Goal: Information Seeking & Learning: Compare options

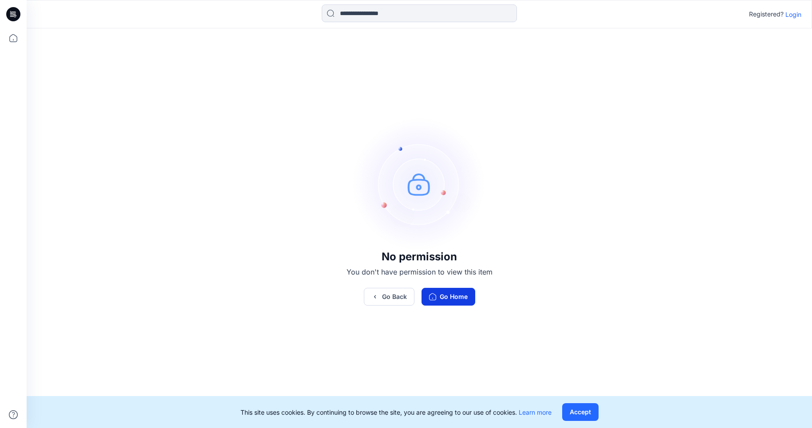
click at [449, 293] on button "Go Home" at bounding box center [448, 297] width 54 height 18
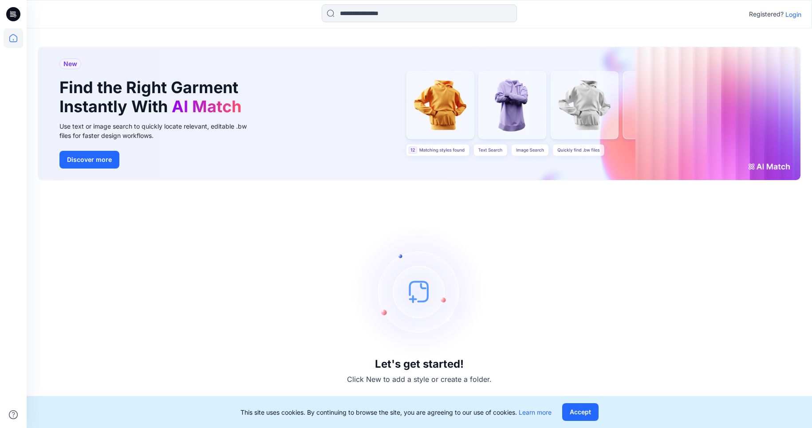
click at [794, 13] on p "Login" at bounding box center [793, 14] width 16 height 9
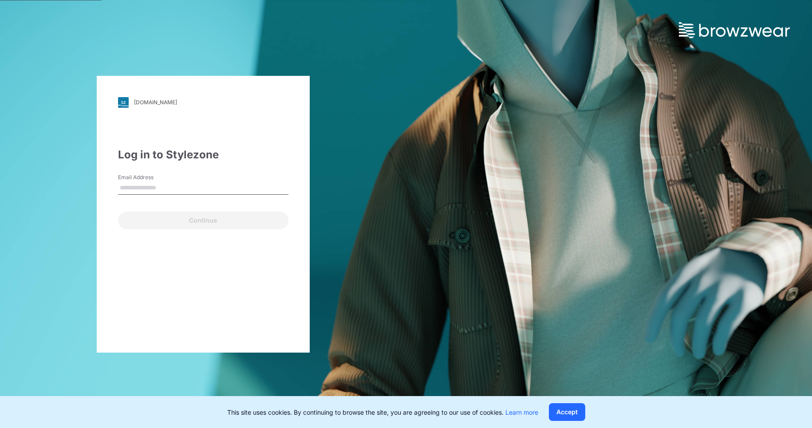
click at [214, 178] on div "Email Address" at bounding box center [203, 186] width 170 height 27
click at [197, 187] on input "Email Address" at bounding box center [203, 187] width 170 height 13
type input "**********"
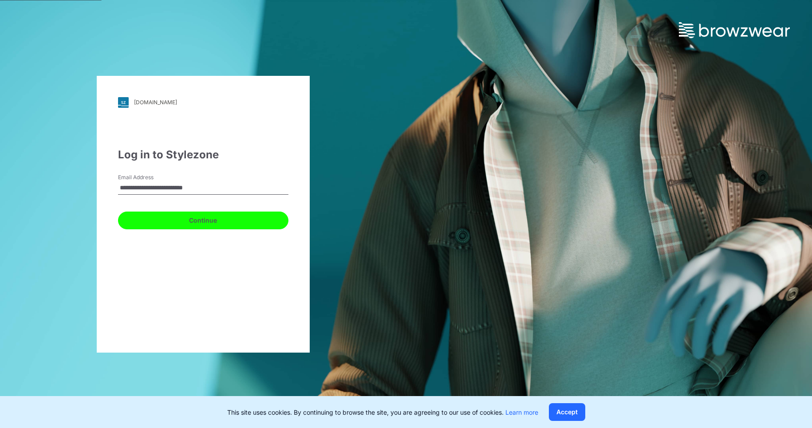
click at [204, 225] on button "Continue" at bounding box center [203, 221] width 170 height 18
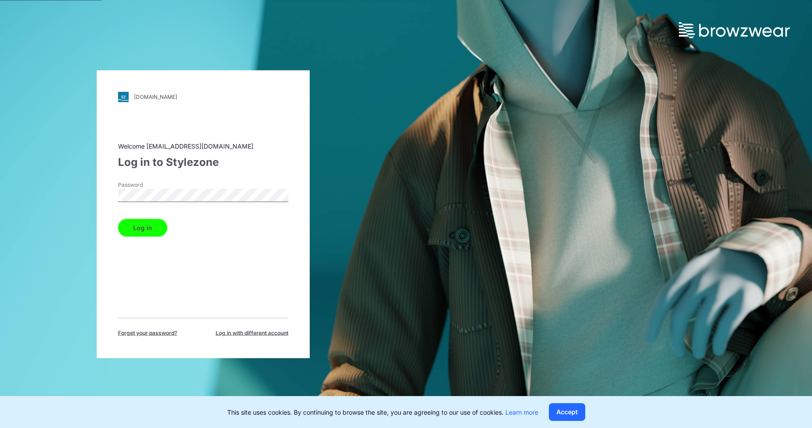
click at [151, 229] on button "Log in" at bounding box center [142, 228] width 49 height 18
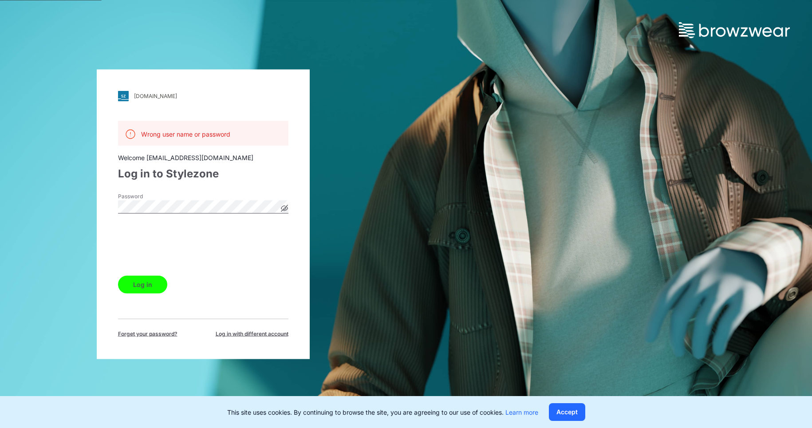
click at [281, 207] on icon at bounding box center [284, 208] width 7 height 7
click at [152, 283] on button "Log in" at bounding box center [142, 285] width 49 height 18
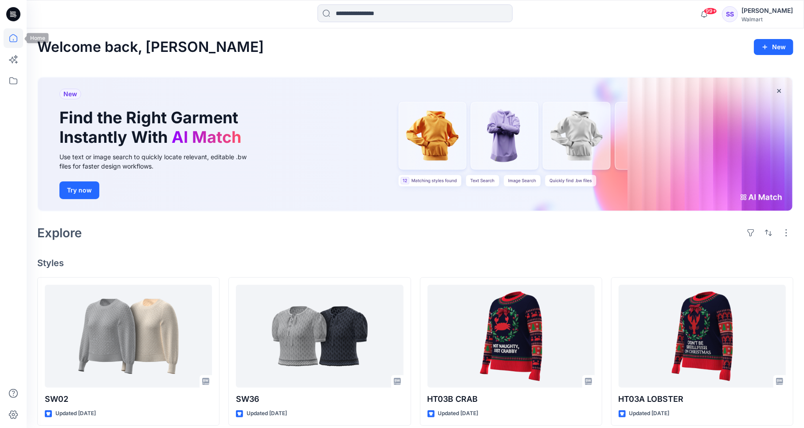
click at [14, 38] on icon at bounding box center [14, 38] width 20 height 20
drag, startPoint x: 10, startPoint y: 141, endPoint x: 32, endPoint y: 127, distance: 26.5
click at [10, 141] on div at bounding box center [14, 228] width 20 height 400
click at [350, 12] on input at bounding box center [415, 13] width 195 height 18
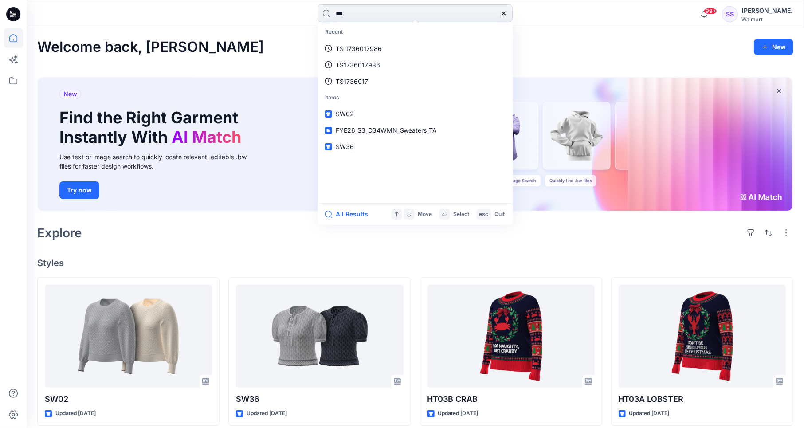
type input "****"
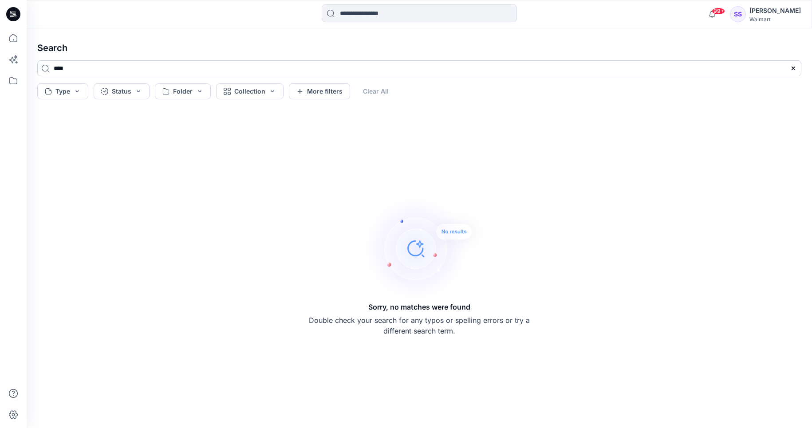
click at [63, 67] on input "****" at bounding box center [419, 68] width 764 height 16
drag, startPoint x: 93, startPoint y: 67, endPoint x: 24, endPoint y: 63, distance: 69.4
click at [24, 63] on div "99+ Notifications [PERSON_NAME] shared SW02 in FYE26_S3_D34WMN_Sweaters_TA (Unk…" at bounding box center [406, 214] width 812 height 428
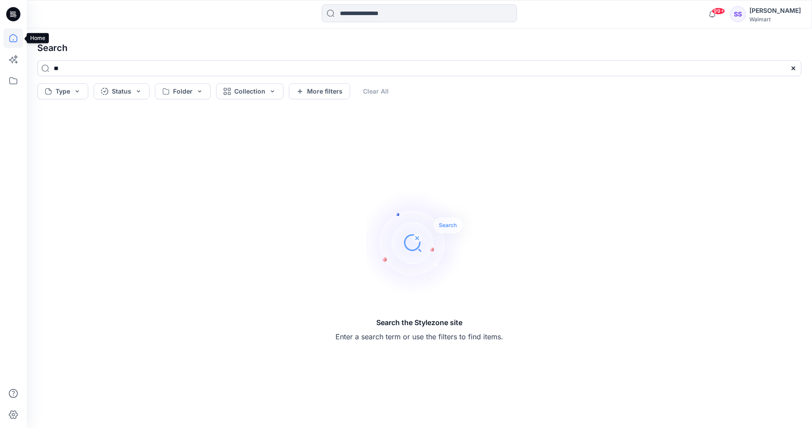
type input "**"
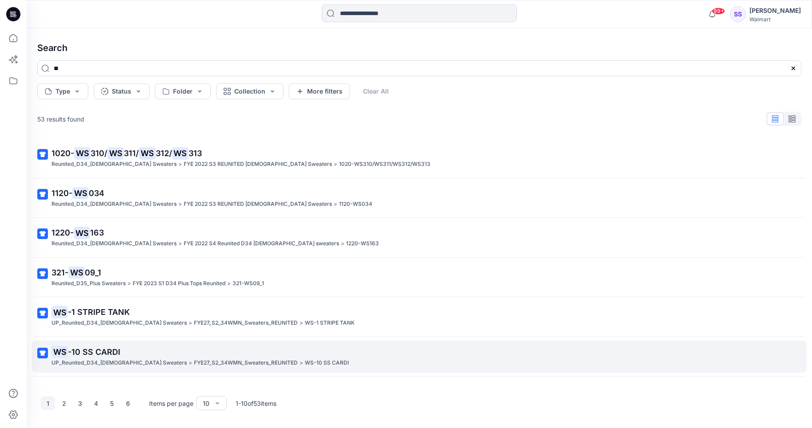
click at [133, 355] on p "WS -10 SS CARDI" at bounding box center [418, 352] width 734 height 12
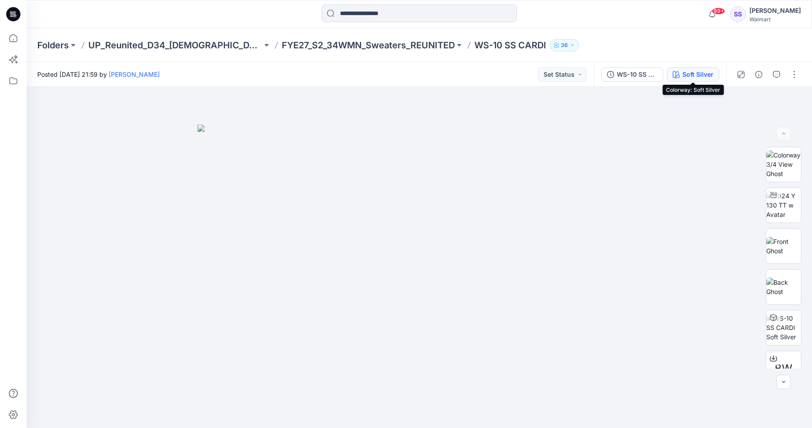
click at [693, 73] on div "Soft Silver" at bounding box center [697, 75] width 31 height 10
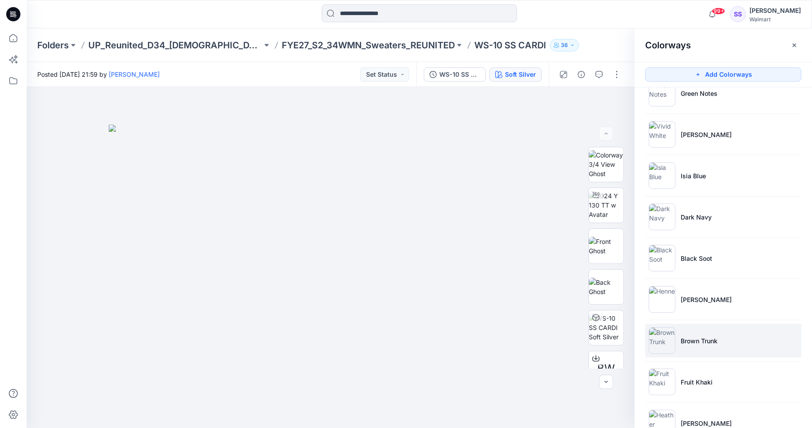
scroll to position [254, 0]
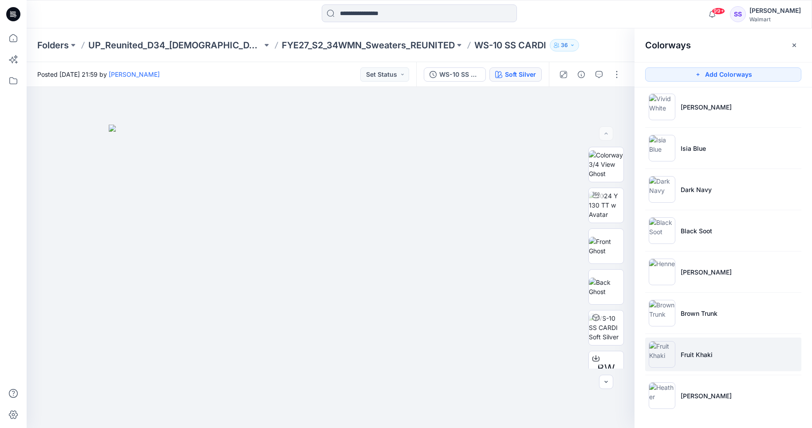
click at [715, 353] on li "Fruit Khaki" at bounding box center [723, 355] width 156 height 34
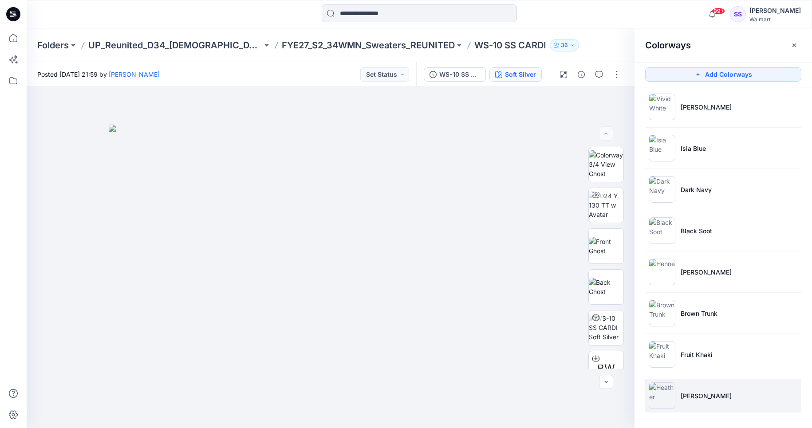
click at [704, 403] on li "[PERSON_NAME]" at bounding box center [723, 396] width 156 height 34
click at [614, 102] on icon "button" at bounding box center [615, 101] width 4 height 4
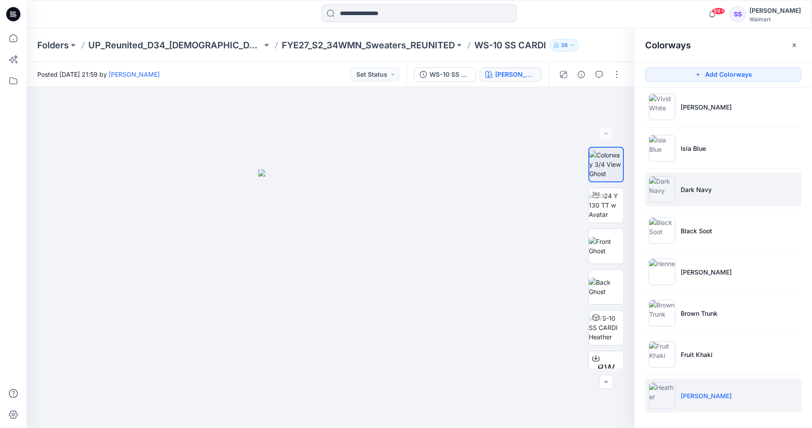
click at [704, 191] on p "Dark Navy" at bounding box center [696, 189] width 31 height 9
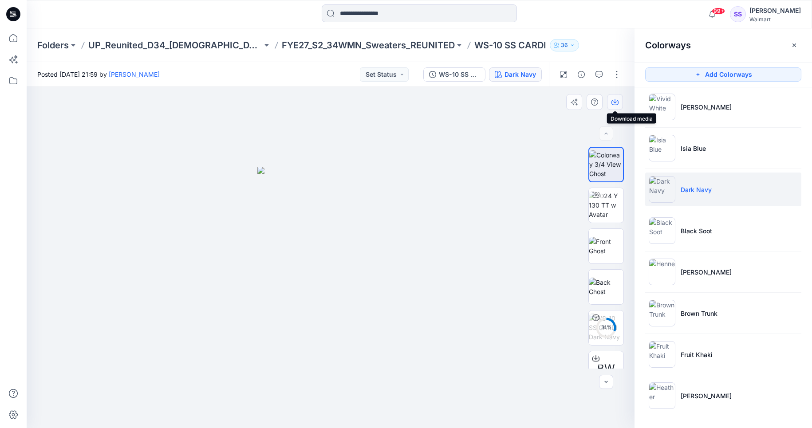
click at [613, 102] on icon "button" at bounding box center [614, 101] width 7 height 7
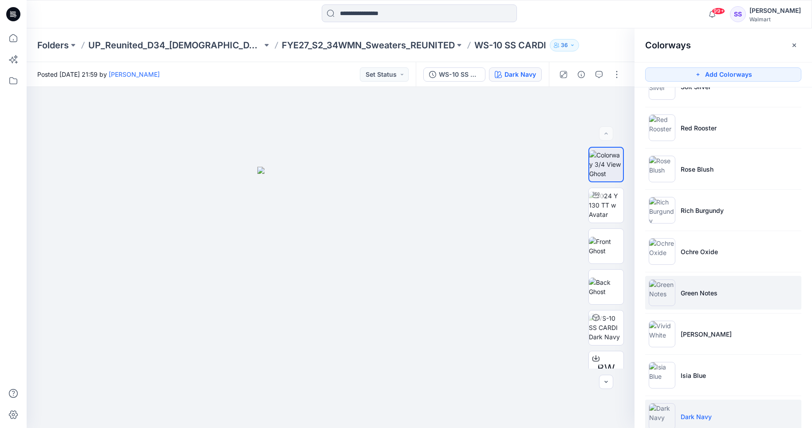
scroll to position [0, 0]
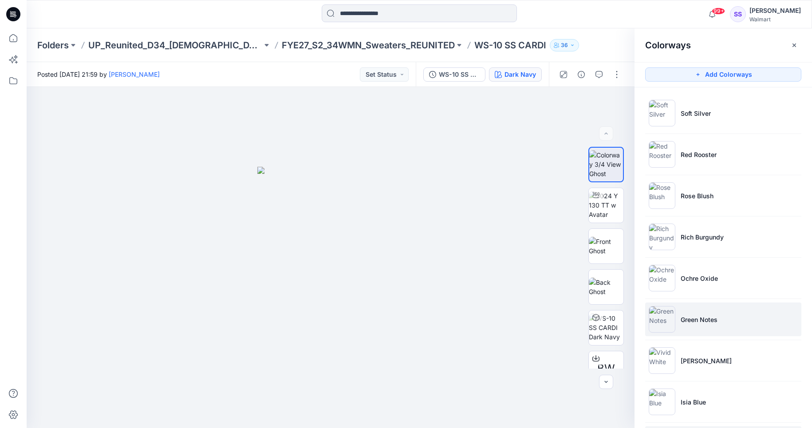
click at [688, 313] on li "Green Notes" at bounding box center [723, 320] width 156 height 34
click at [617, 101] on icon "button" at bounding box center [614, 101] width 7 height 7
click at [504, 278] on div at bounding box center [331, 258] width 608 height 342
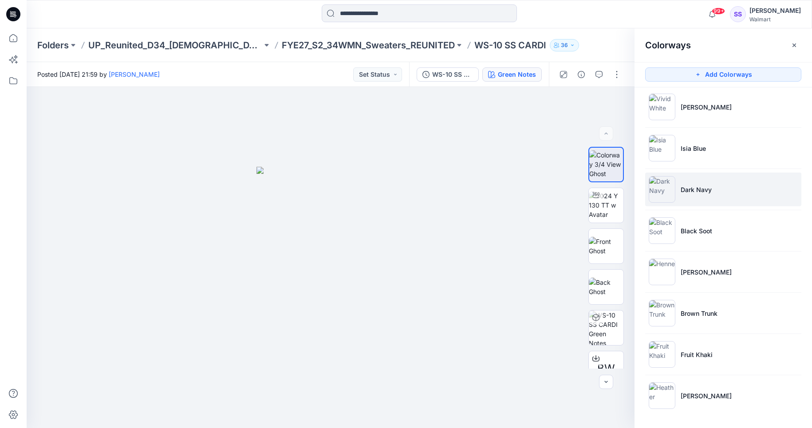
click at [715, 193] on li "Dark Navy" at bounding box center [723, 190] width 156 height 34
click at [707, 231] on p "Black Soot" at bounding box center [696, 230] width 31 height 9
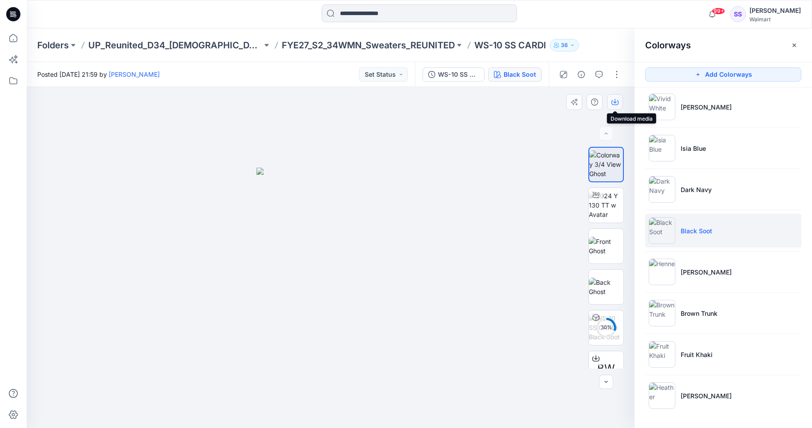
click at [615, 101] on icon "button" at bounding box center [615, 101] width 4 height 4
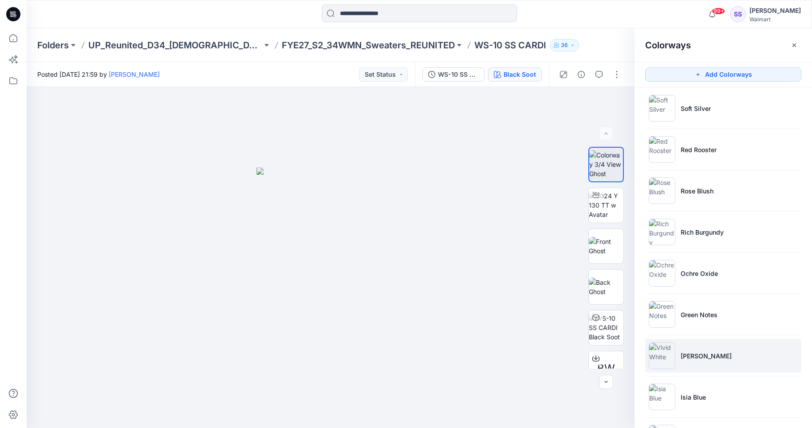
scroll to position [0, 0]
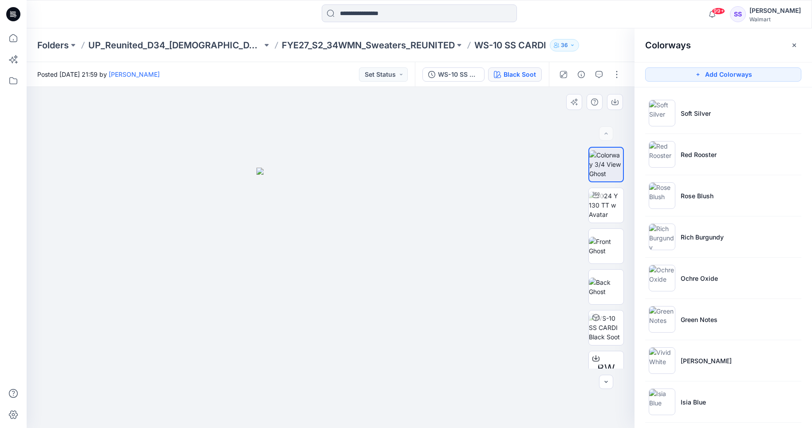
click at [492, 255] on div at bounding box center [331, 258] width 608 height 342
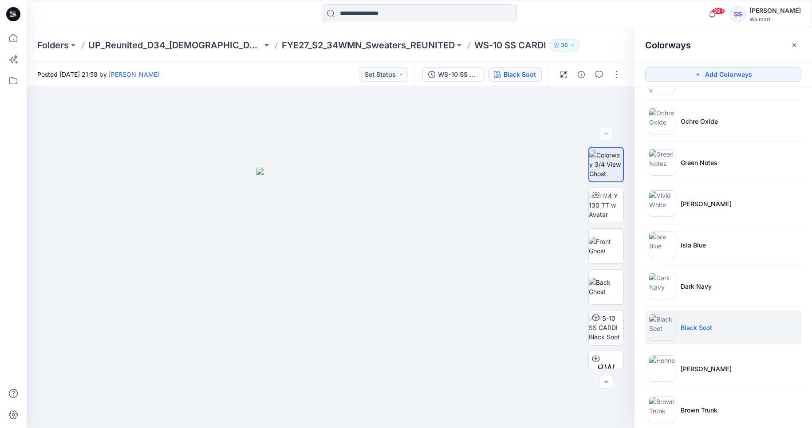
scroll to position [164, 0]
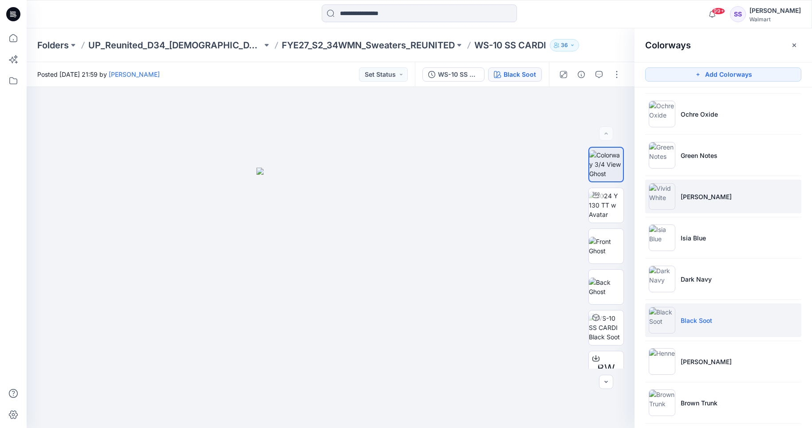
click at [715, 198] on li "[PERSON_NAME]" at bounding box center [723, 197] width 156 height 34
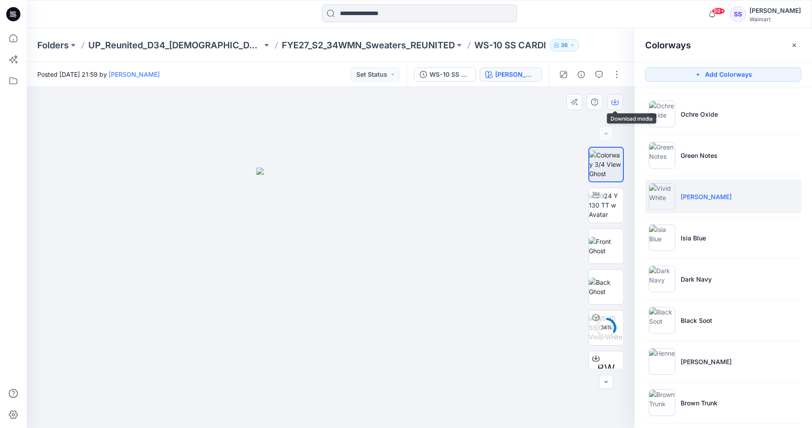
click at [614, 102] on icon "button" at bounding box center [614, 101] width 7 height 7
click at [534, 368] on div at bounding box center [331, 258] width 608 height 342
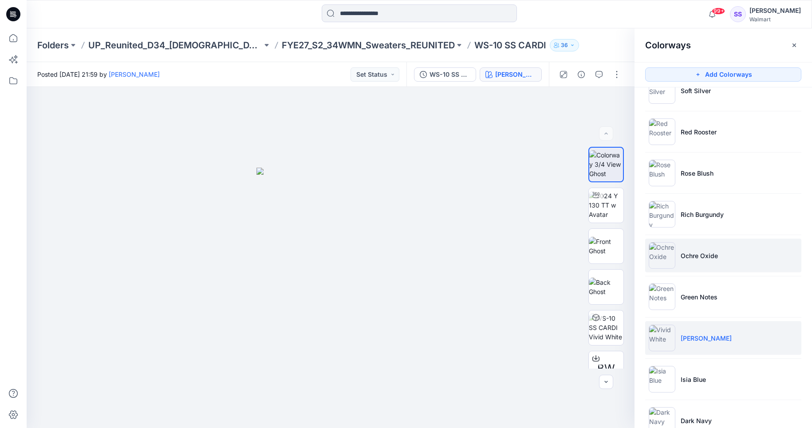
scroll to position [0, 0]
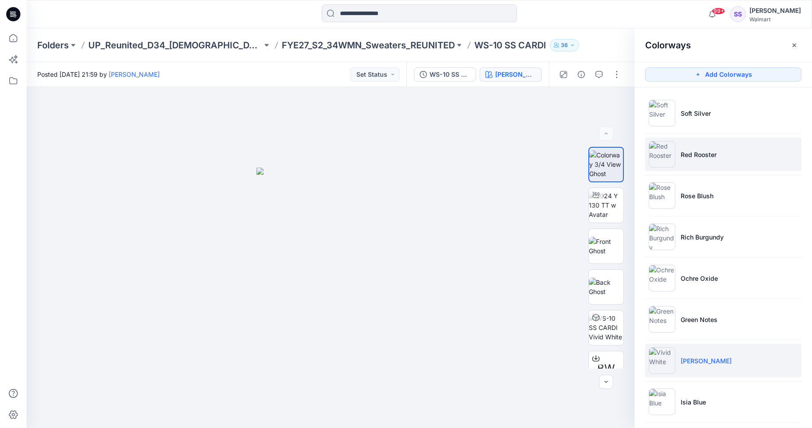
click at [708, 142] on li "Red Rooster" at bounding box center [723, 155] width 156 height 34
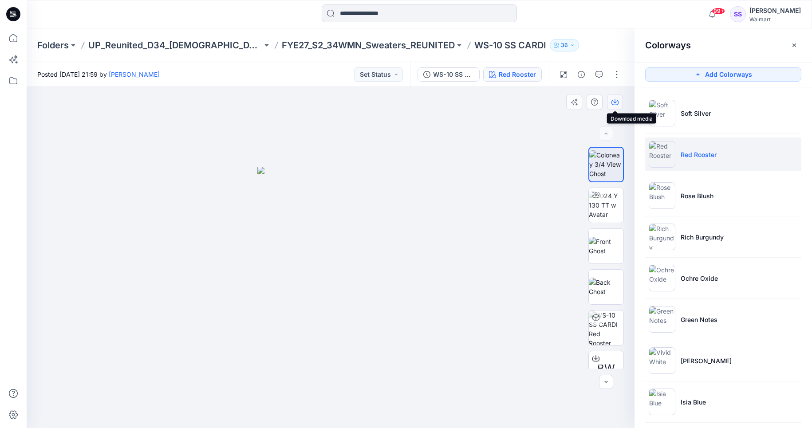
click at [615, 101] on icon "button" at bounding box center [614, 101] width 7 height 7
drag, startPoint x: 536, startPoint y: 397, endPoint x: 539, endPoint y: 391, distance: 7.2
click at [537, 396] on div at bounding box center [331, 258] width 608 height 342
click at [717, 119] on li "Soft Silver" at bounding box center [723, 113] width 156 height 34
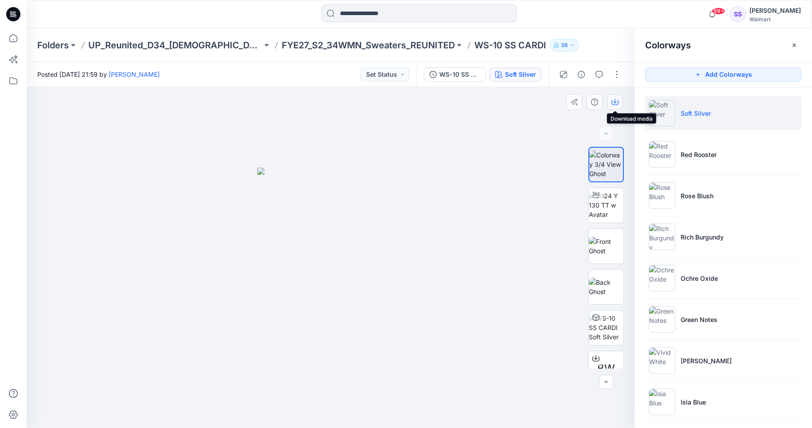
click at [613, 101] on icon "button" at bounding box center [614, 101] width 7 height 7
click at [518, 277] on div at bounding box center [331, 258] width 608 height 342
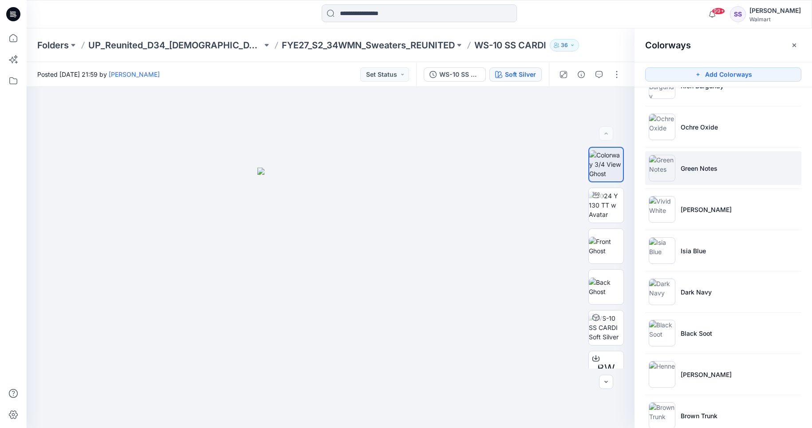
scroll to position [254, 0]
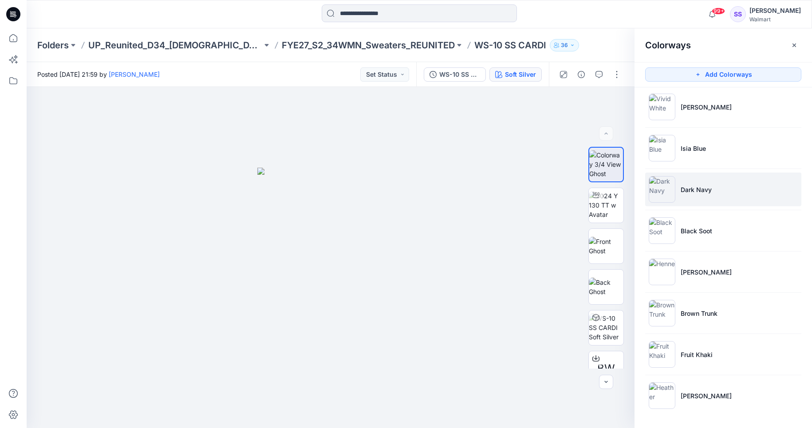
click at [708, 184] on li "Dark Navy" at bounding box center [723, 190] width 156 height 34
click at [613, 100] on icon "button" at bounding box center [614, 102] width 7 height 5
drag, startPoint x: 378, startPoint y: 148, endPoint x: 370, endPoint y: 79, distance: 69.2
click at [379, 146] on div at bounding box center [331, 258] width 608 height 342
click at [339, 46] on p "FYE27_S2_34WMN_Sweaters_REUNITED" at bounding box center [368, 45] width 173 height 12
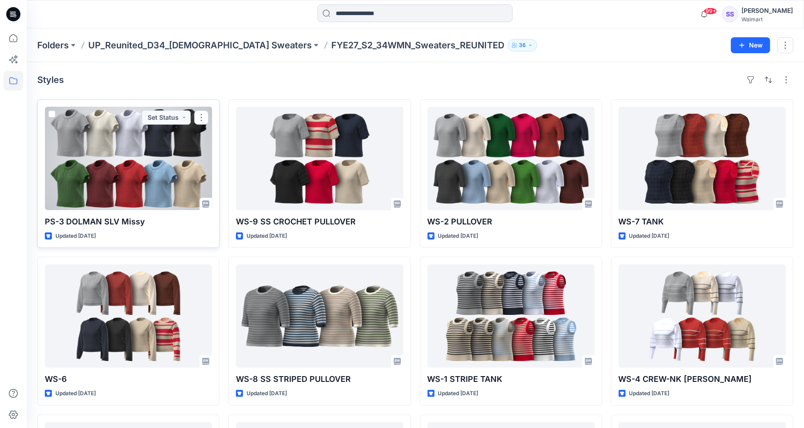
click at [83, 163] on div at bounding box center [128, 158] width 167 height 103
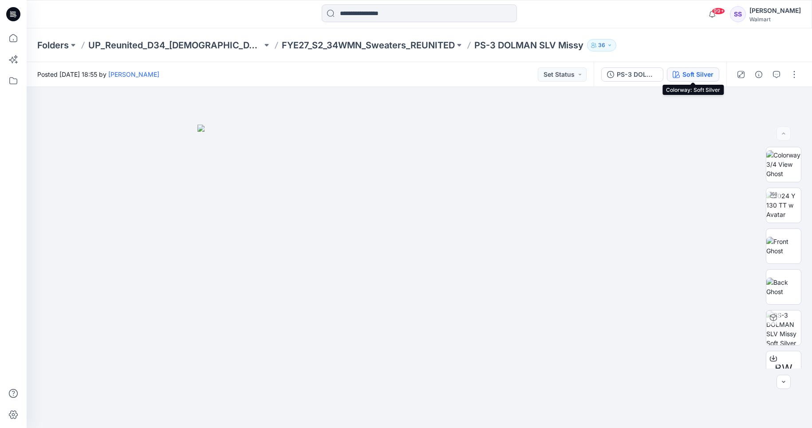
click at [704, 74] on div "Soft Silver" at bounding box center [697, 75] width 31 height 10
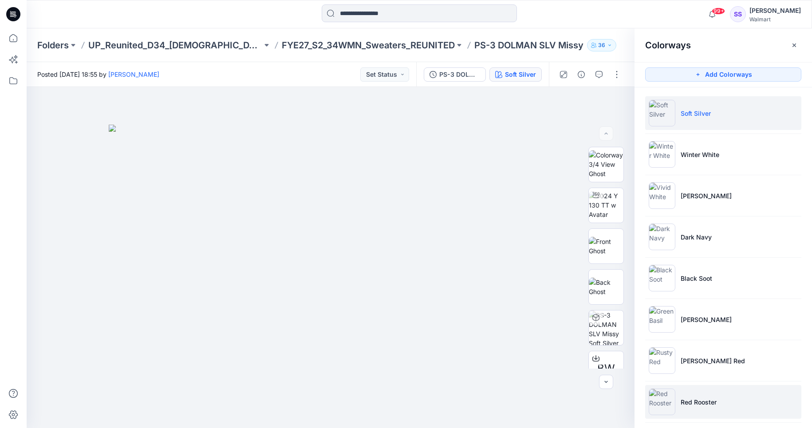
click at [737, 408] on li "Red Rooster" at bounding box center [723, 402] width 156 height 34
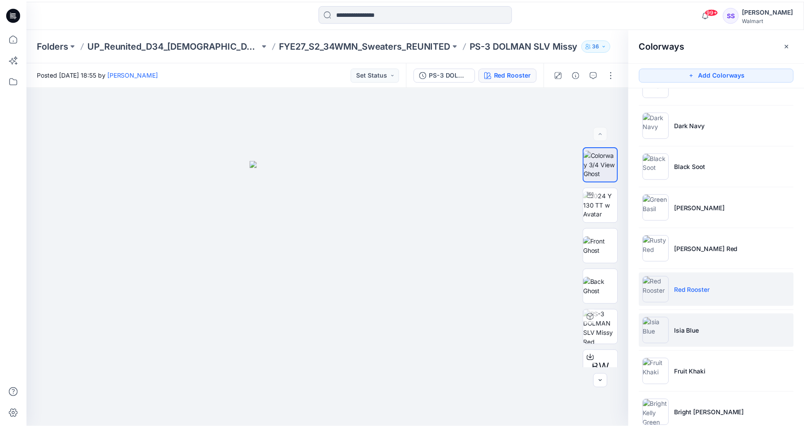
scroll to position [130, 0]
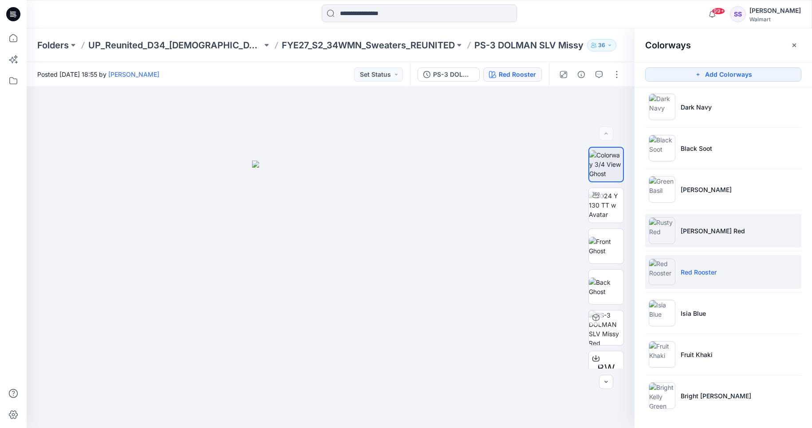
click at [722, 233] on li "[PERSON_NAME] Red" at bounding box center [723, 231] width 156 height 34
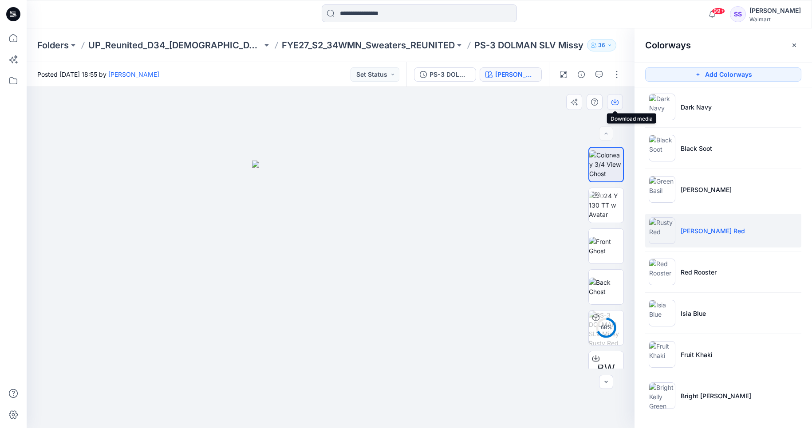
click at [610, 100] on button "button" at bounding box center [615, 102] width 16 height 16
drag, startPoint x: 497, startPoint y: 378, endPoint x: 502, endPoint y: 374, distance: 6.6
click at [499, 375] on div at bounding box center [331, 258] width 608 height 342
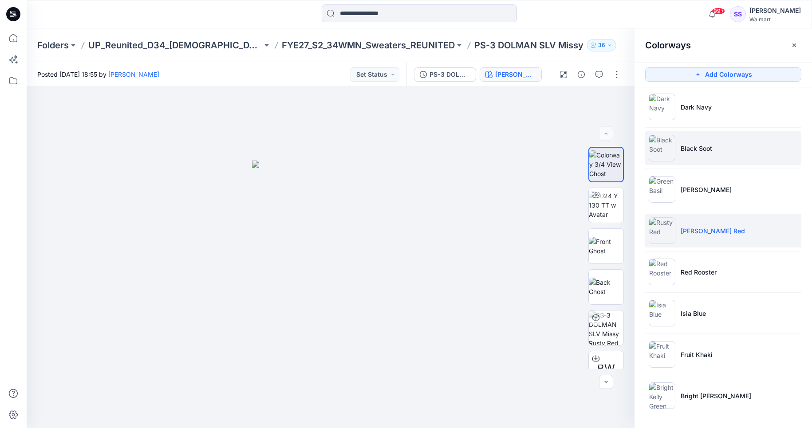
click at [704, 144] on p "Black Soot" at bounding box center [696, 148] width 31 height 9
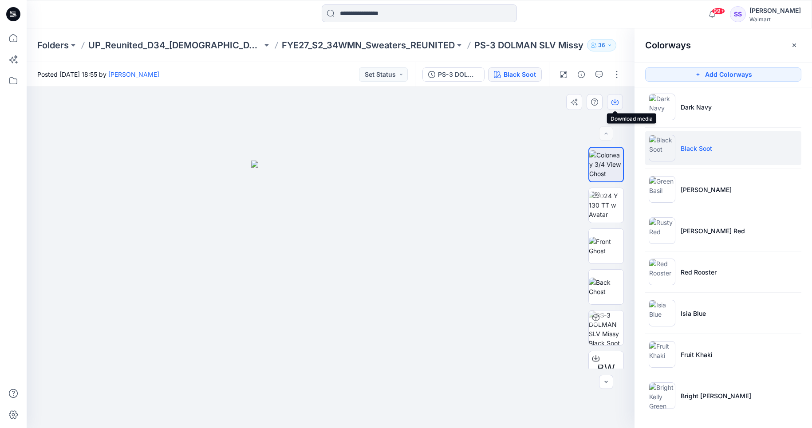
click at [615, 99] on icon "button" at bounding box center [615, 101] width 4 height 4
click at [527, 334] on div at bounding box center [331, 258] width 608 height 342
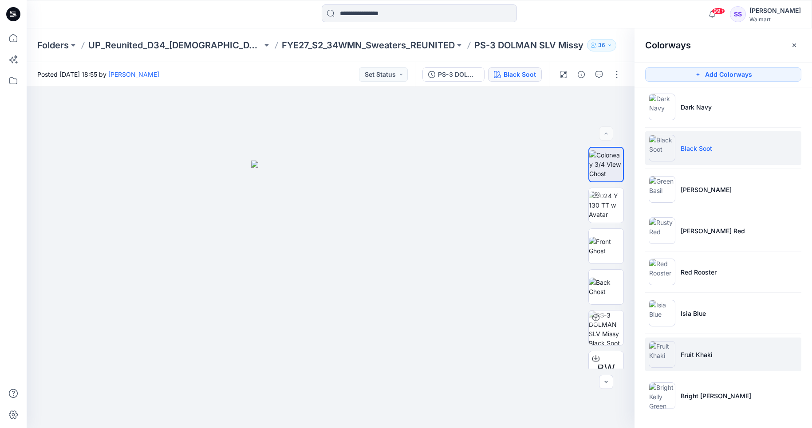
drag, startPoint x: 724, startPoint y: 404, endPoint x: 697, endPoint y: 356, distance: 55.2
click at [724, 404] on li "Bright [PERSON_NAME]" at bounding box center [723, 396] width 156 height 34
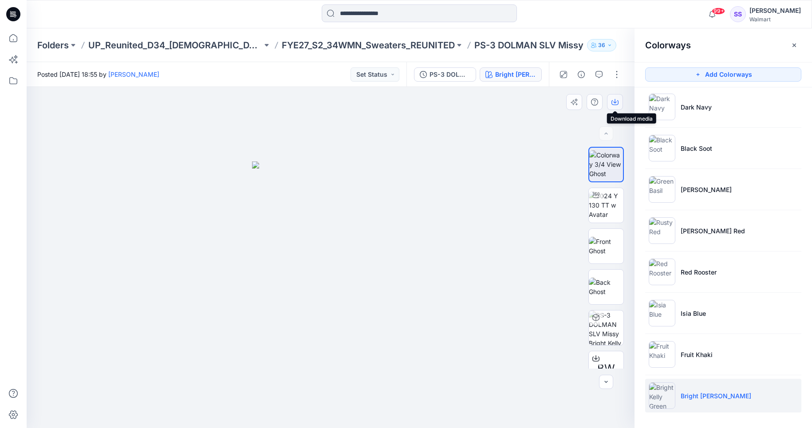
click at [611, 101] on icon "button" at bounding box center [614, 102] width 7 height 5
click at [533, 359] on div at bounding box center [331, 258] width 608 height 342
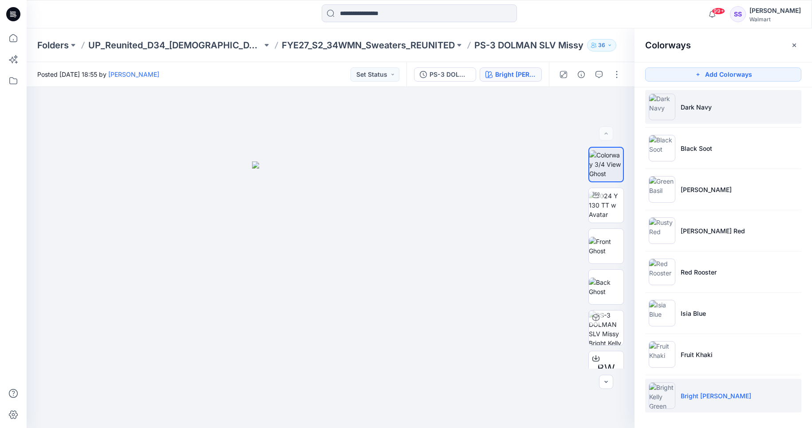
click at [709, 103] on p "Dark Navy" at bounding box center [696, 106] width 31 height 9
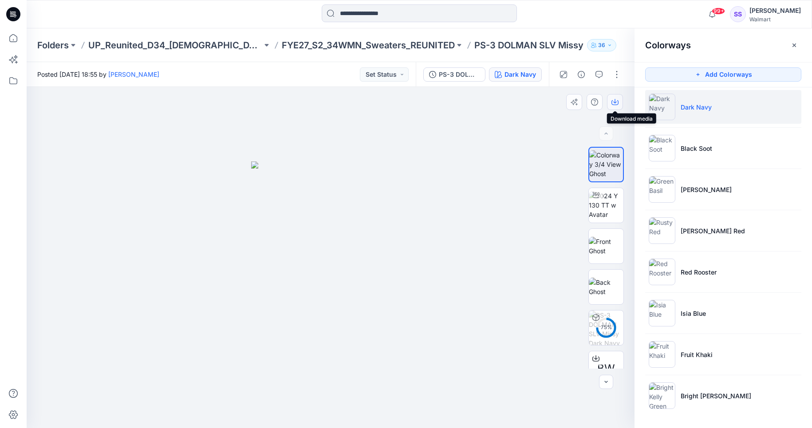
click at [615, 102] on icon "button" at bounding box center [615, 101] width 4 height 4
drag, startPoint x: 455, startPoint y: 128, endPoint x: 467, endPoint y: 99, distance: 31.0
click at [456, 126] on div at bounding box center [331, 258] width 608 height 342
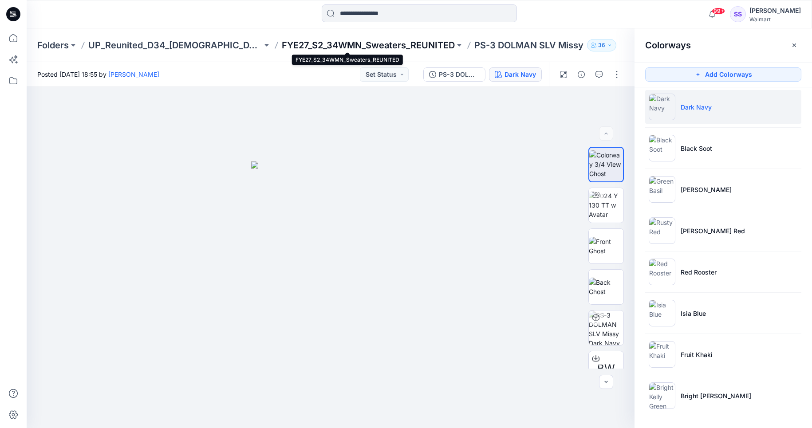
click at [358, 44] on p "FYE27_S2_34WMN_Sweaters_REUNITED" at bounding box center [368, 45] width 173 height 12
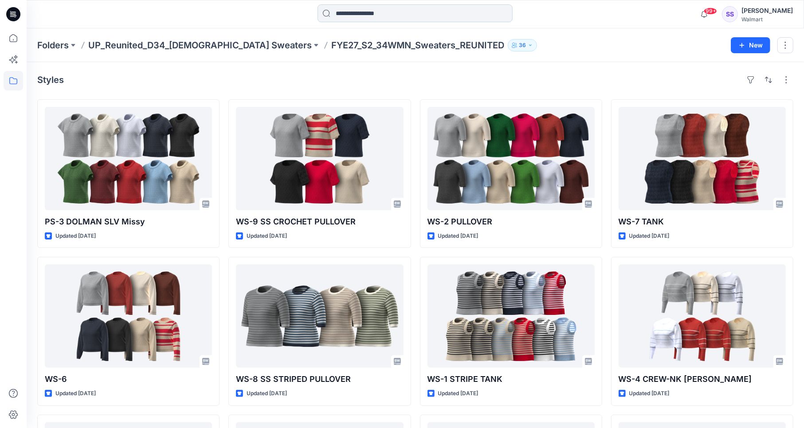
click at [379, 11] on input at bounding box center [415, 13] width 195 height 18
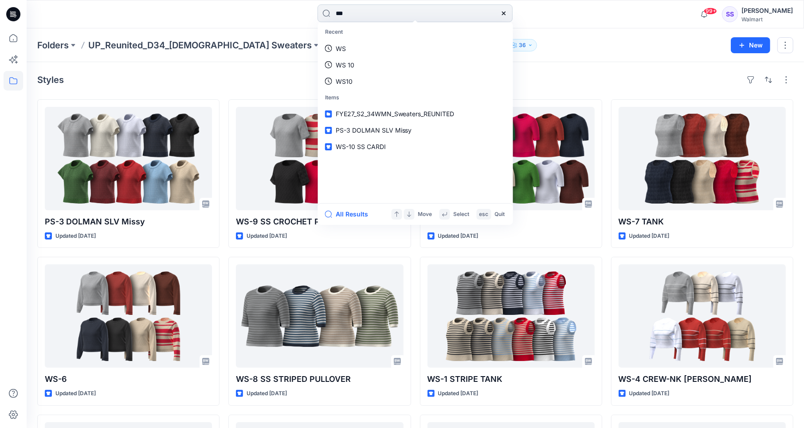
type input "****"
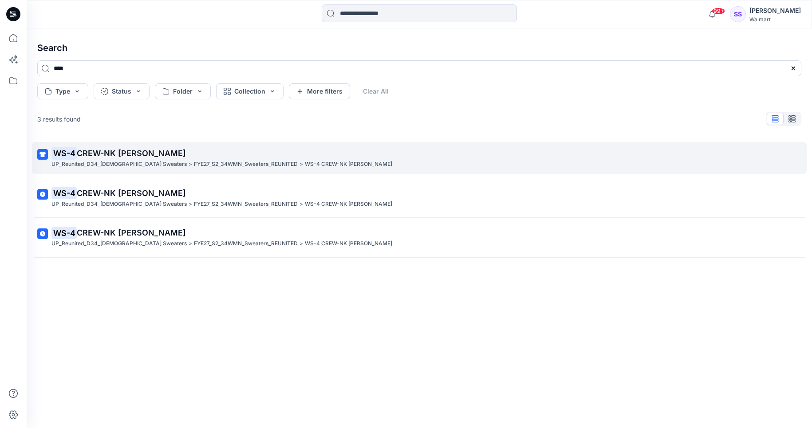
click at [127, 157] on span "CREW-NK [PERSON_NAME]" at bounding box center [131, 153] width 109 height 9
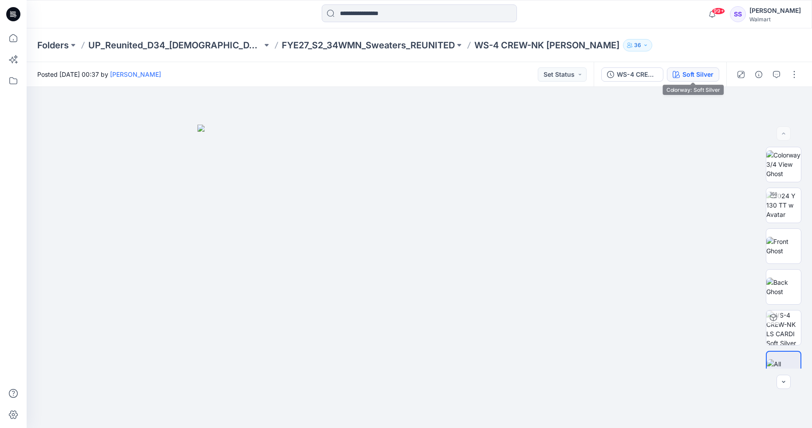
click at [700, 72] on div "Soft Silver" at bounding box center [697, 75] width 31 height 10
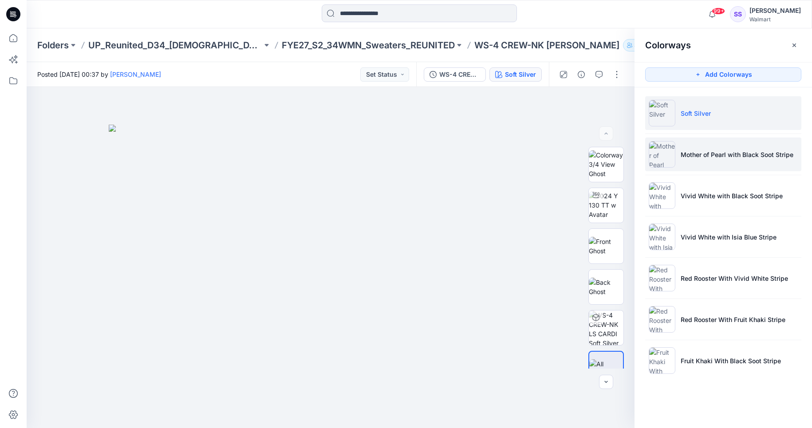
click at [725, 154] on p "Mother of Pearl with Black Soot Stripe" at bounding box center [737, 154] width 113 height 9
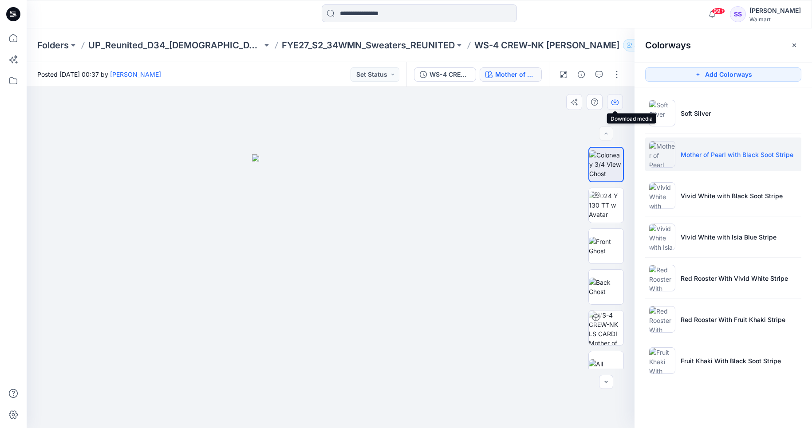
click at [615, 102] on icon "button" at bounding box center [615, 101] width 4 height 4
drag, startPoint x: 501, startPoint y: 402, endPoint x: 521, endPoint y: 391, distance: 22.5
click at [502, 401] on div at bounding box center [331, 258] width 608 height 342
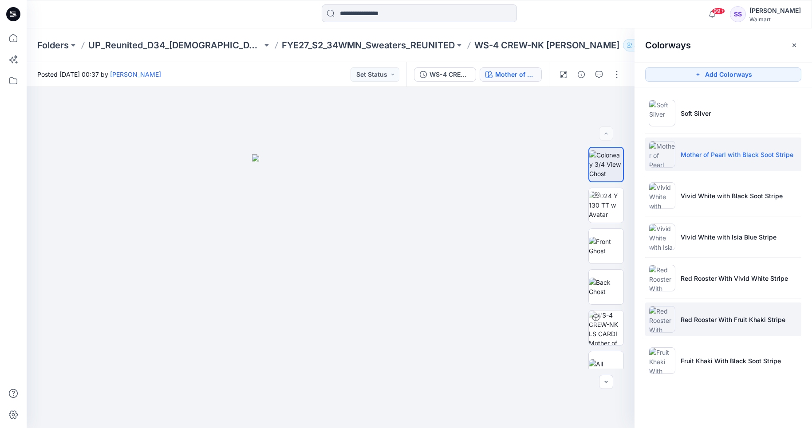
click at [714, 310] on li "Red Rooster With Fruit Khaki Stripe" at bounding box center [723, 320] width 156 height 34
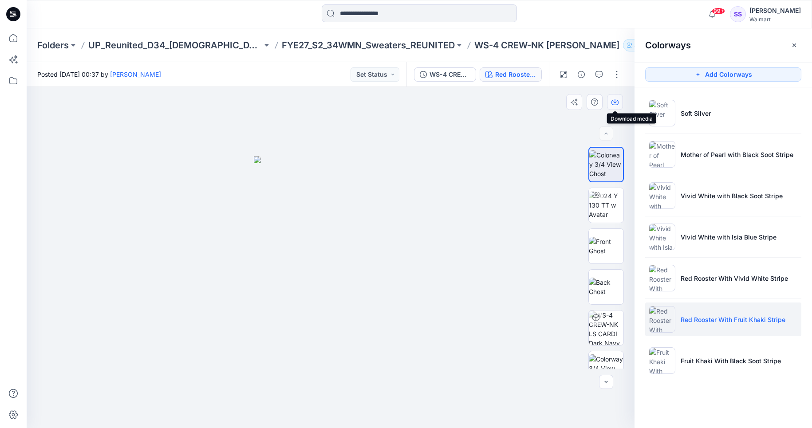
click at [618, 100] on button "button" at bounding box center [615, 102] width 16 height 16
click at [240, 107] on div at bounding box center [331, 258] width 608 height 342
click at [392, 18] on input at bounding box center [419, 13] width 195 height 18
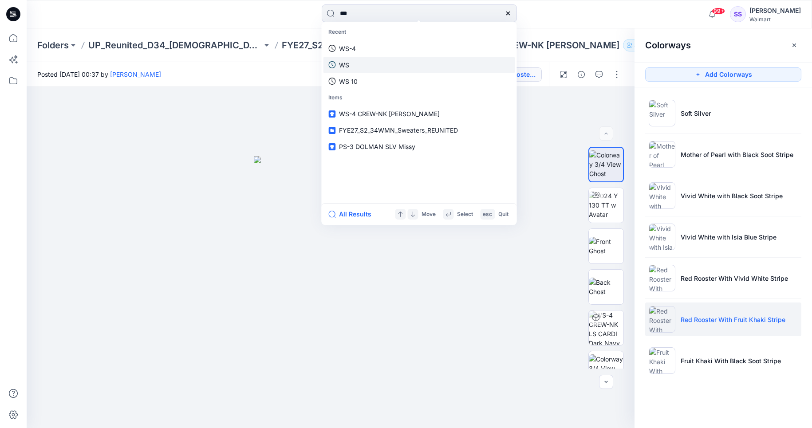
type input "****"
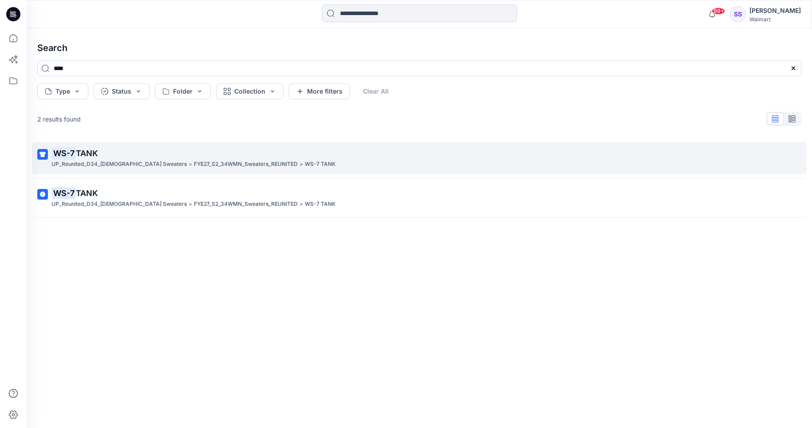
click at [101, 159] on p "WS-7 TANK" at bounding box center [418, 153] width 734 height 12
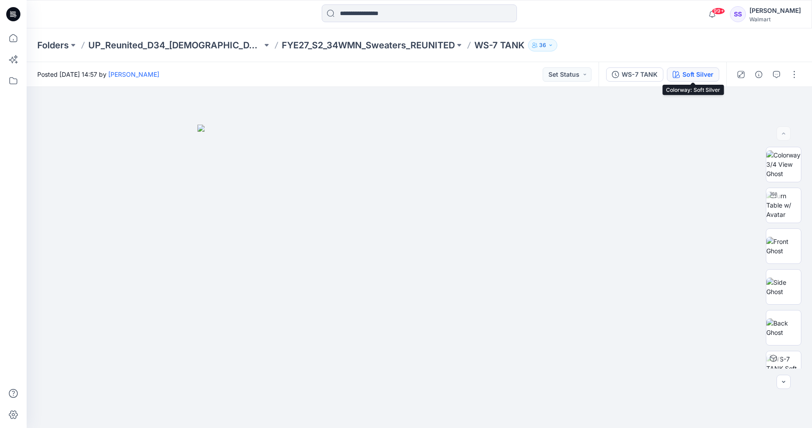
click at [695, 73] on div "Soft Silver" at bounding box center [697, 75] width 31 height 10
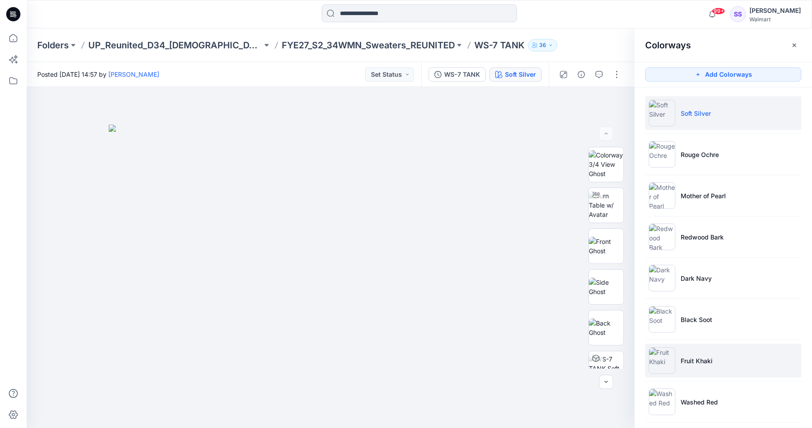
click at [714, 365] on li "Fruit Khaki" at bounding box center [723, 361] width 156 height 34
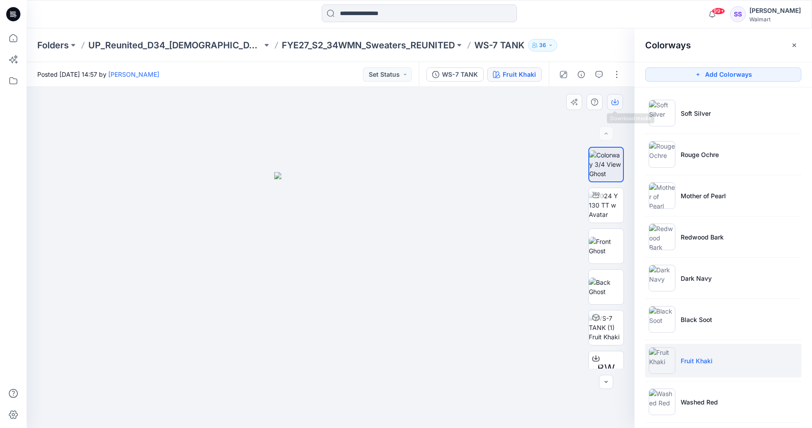
click at [615, 101] on icon "button" at bounding box center [614, 101] width 7 height 7
click at [553, 329] on div at bounding box center [331, 258] width 608 height 342
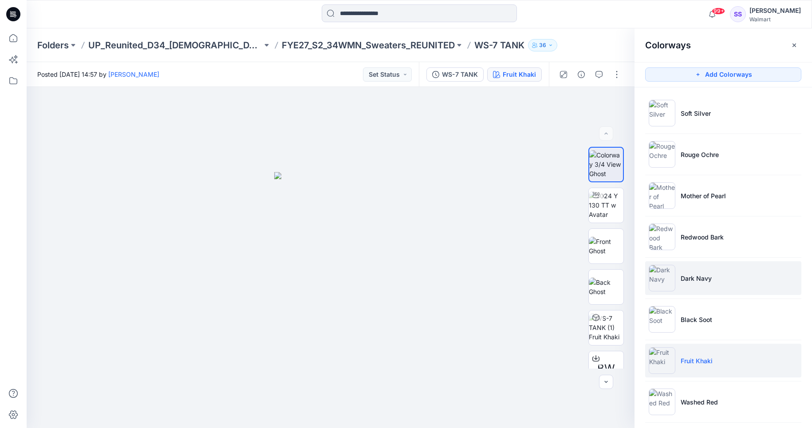
click at [717, 272] on li "Dark Navy" at bounding box center [723, 278] width 156 height 34
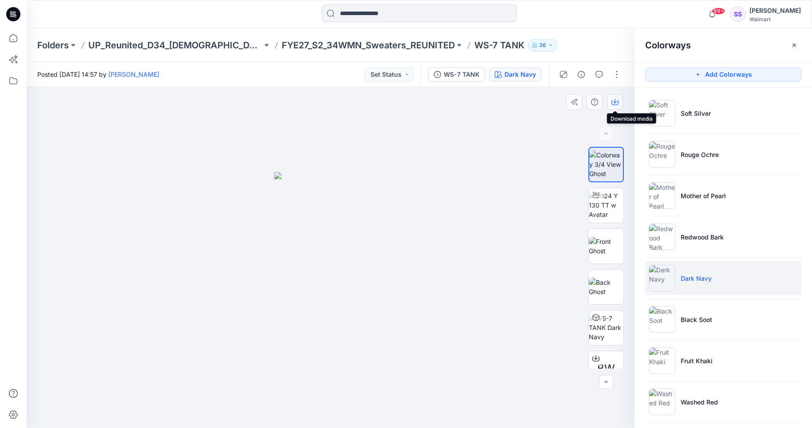
click at [614, 99] on icon "button" at bounding box center [614, 101] width 7 height 7
drag, startPoint x: 349, startPoint y: 132, endPoint x: 364, endPoint y: 77, distance: 57.0
click at [350, 128] on div at bounding box center [331, 258] width 608 height 342
click at [390, 16] on input at bounding box center [419, 13] width 195 height 18
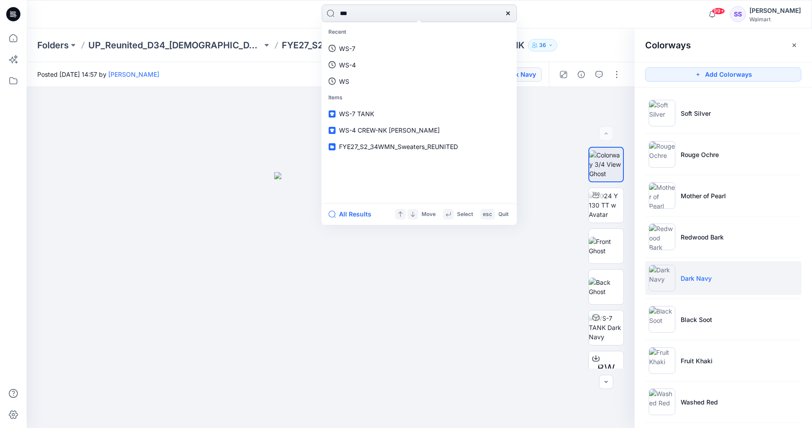
type input "****"
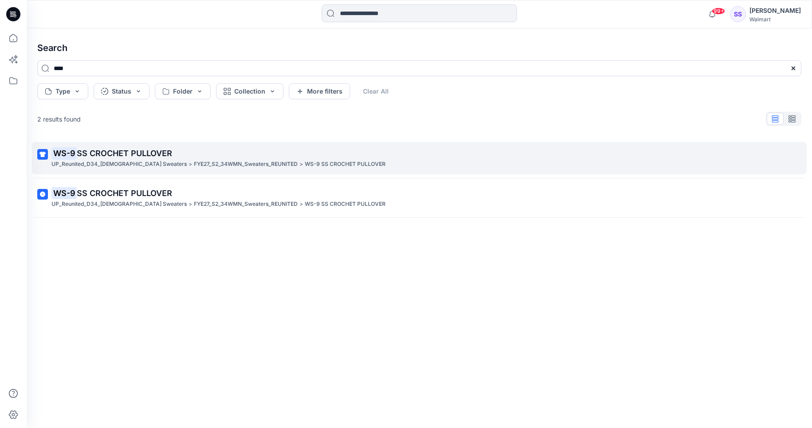
click at [187, 157] on p "WS-9 SS CROCHET PULLOVER" at bounding box center [418, 153] width 734 height 12
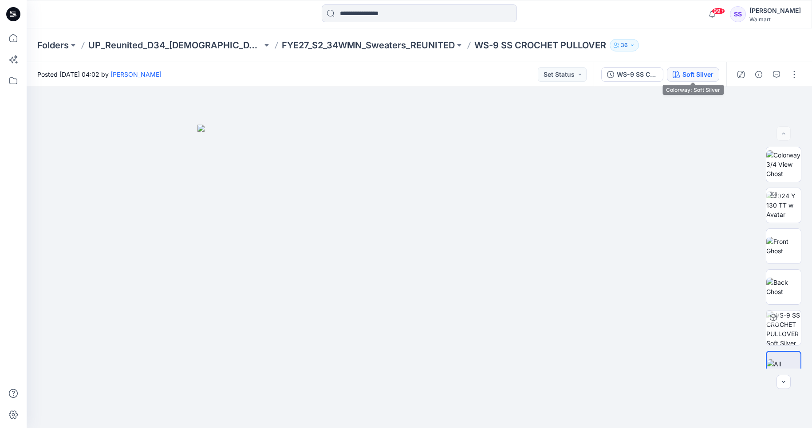
click at [695, 75] on div "Soft Silver" at bounding box center [697, 75] width 31 height 10
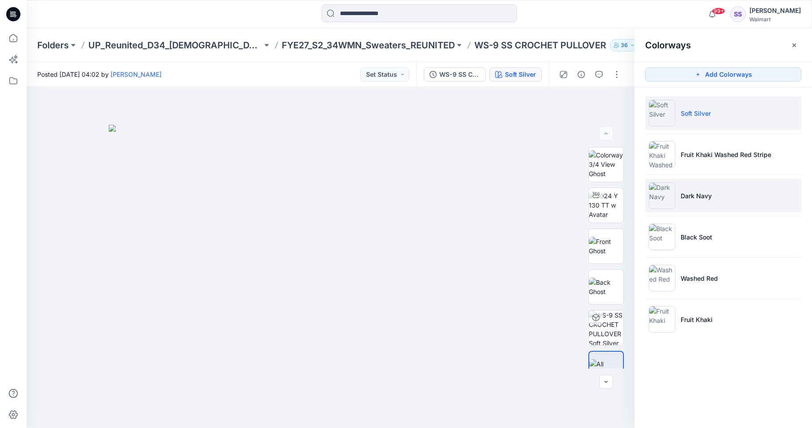
drag, startPoint x: 725, startPoint y: 240, endPoint x: 724, endPoint y: 181, distance: 59.5
click at [725, 238] on li "Black Soot" at bounding box center [723, 237] width 156 height 34
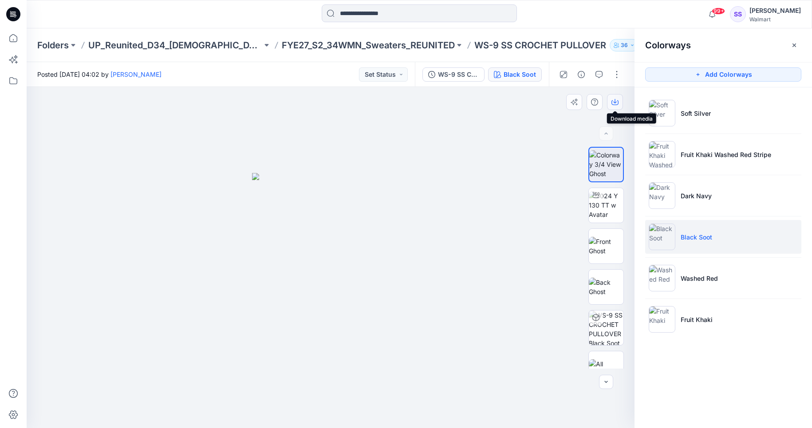
click at [613, 101] on icon "button" at bounding box center [614, 101] width 7 height 7
drag, startPoint x: 481, startPoint y: 197, endPoint x: 553, endPoint y: 165, distance: 78.5
click at [485, 192] on div at bounding box center [331, 258] width 608 height 342
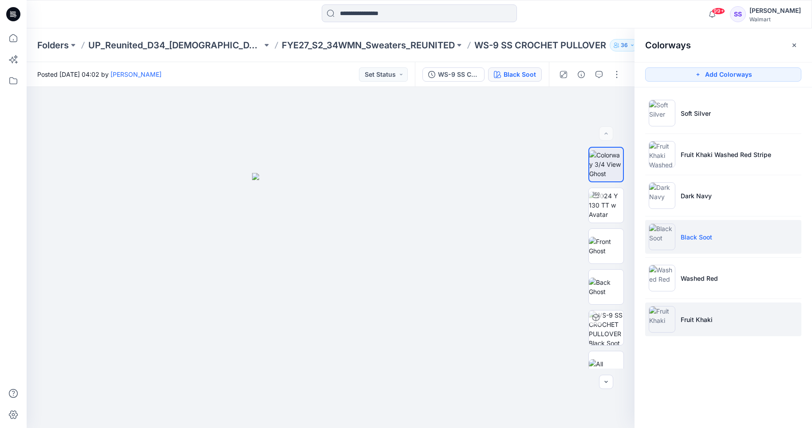
click at [699, 313] on li "Fruit Khaki" at bounding box center [723, 320] width 156 height 34
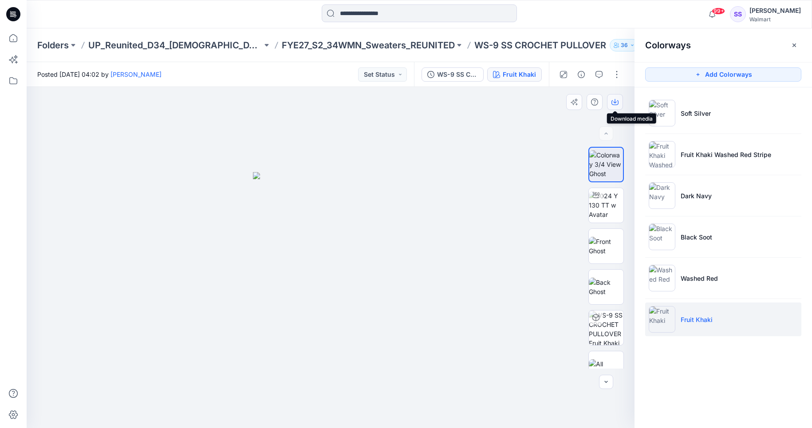
click at [613, 102] on icon "button" at bounding box center [614, 101] width 7 height 7
drag, startPoint x: 477, startPoint y: 194, endPoint x: 505, endPoint y: 192, distance: 28.0
click at [482, 193] on div at bounding box center [331, 258] width 608 height 342
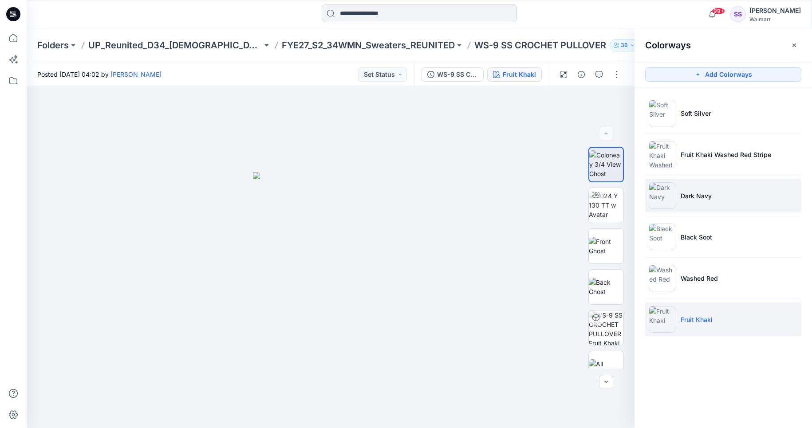
click at [675, 197] on img at bounding box center [662, 195] width 27 height 27
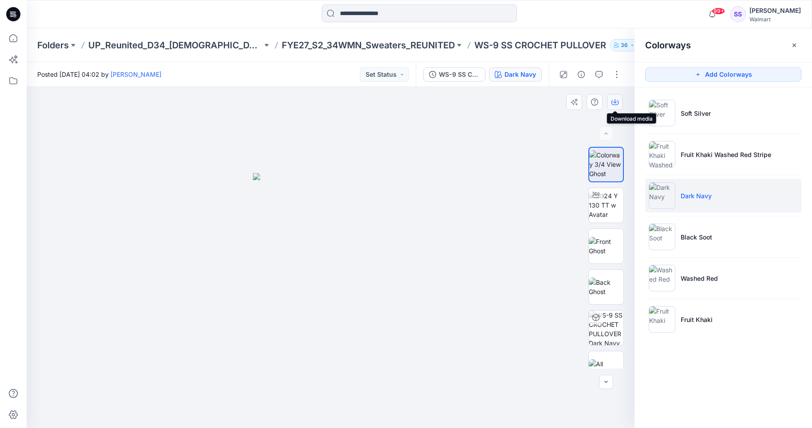
click at [615, 101] on icon "button" at bounding box center [614, 101] width 7 height 7
click at [424, 262] on div at bounding box center [331, 258] width 608 height 342
click at [268, 109] on div at bounding box center [331, 258] width 608 height 342
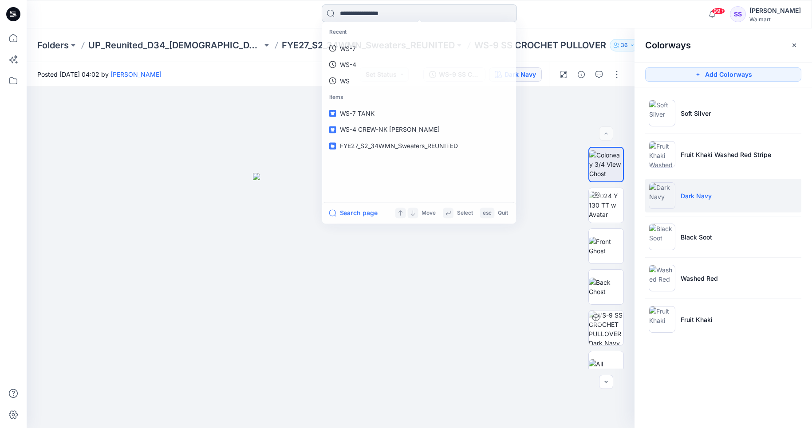
click at [360, 17] on input at bounding box center [419, 13] width 195 height 18
type input "*****"
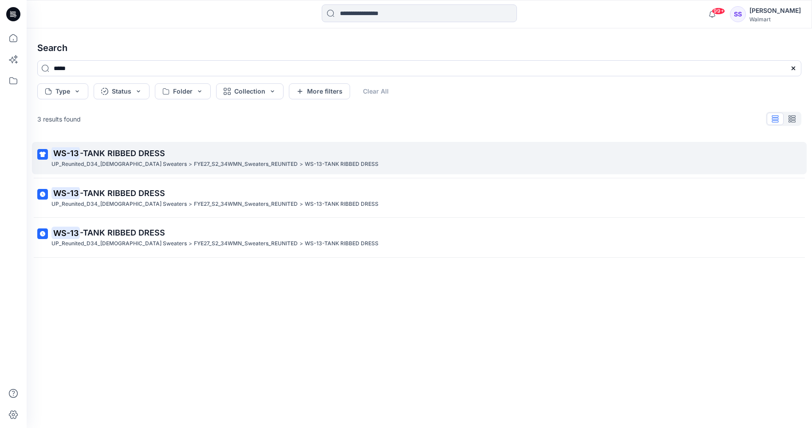
click at [122, 154] on span "-TANK RIBBED DRESS" at bounding box center [122, 153] width 85 height 9
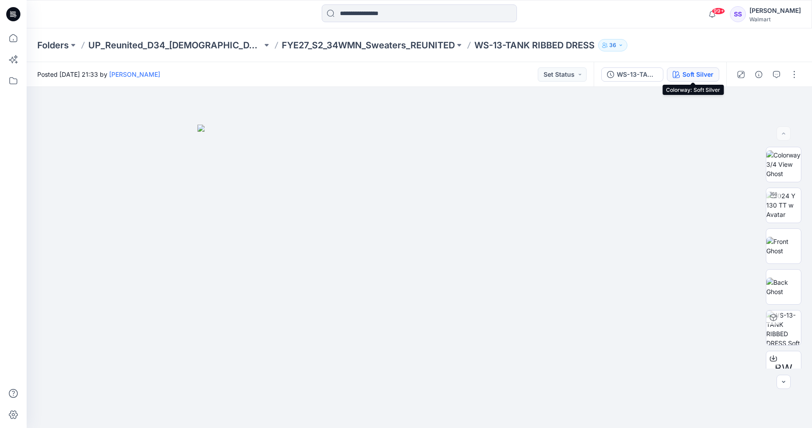
click at [697, 73] on div "Soft Silver" at bounding box center [697, 75] width 31 height 10
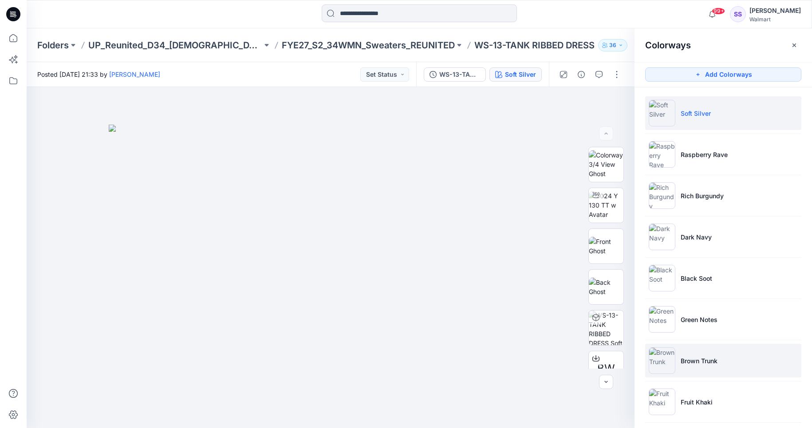
click at [756, 353] on li "Brown Trunk" at bounding box center [723, 361] width 156 height 34
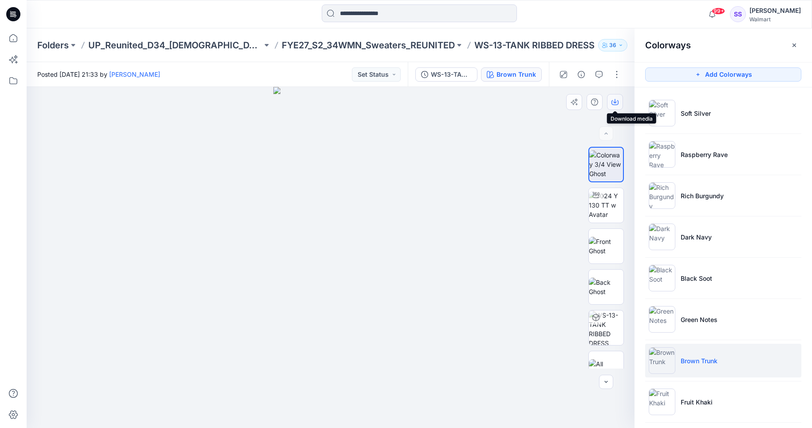
click at [616, 98] on icon "button" at bounding box center [614, 101] width 7 height 7
click at [398, 353] on div at bounding box center [331, 258] width 608 height 342
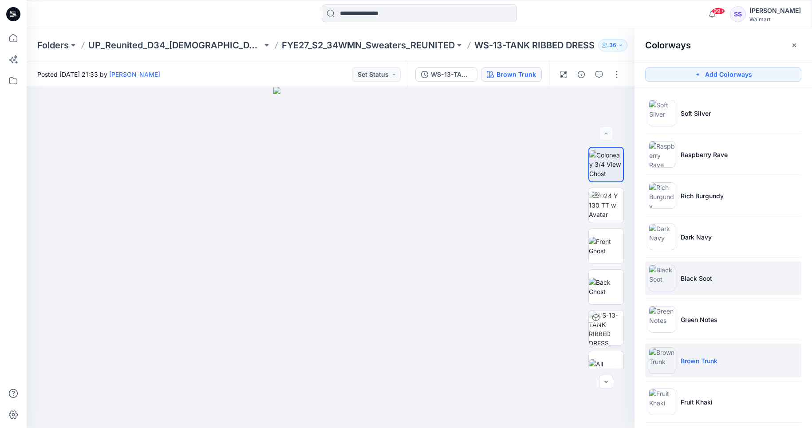
click at [714, 284] on li "Black Soot" at bounding box center [723, 278] width 156 height 34
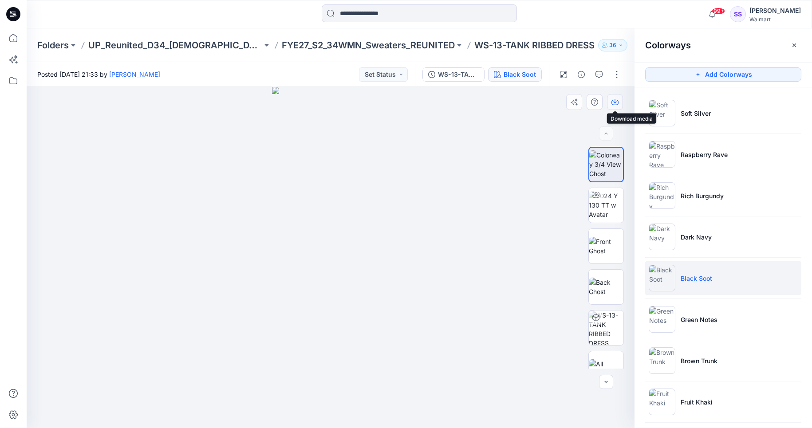
click at [614, 103] on icon "button" at bounding box center [614, 101] width 7 height 7
click at [381, 15] on input at bounding box center [419, 13] width 195 height 18
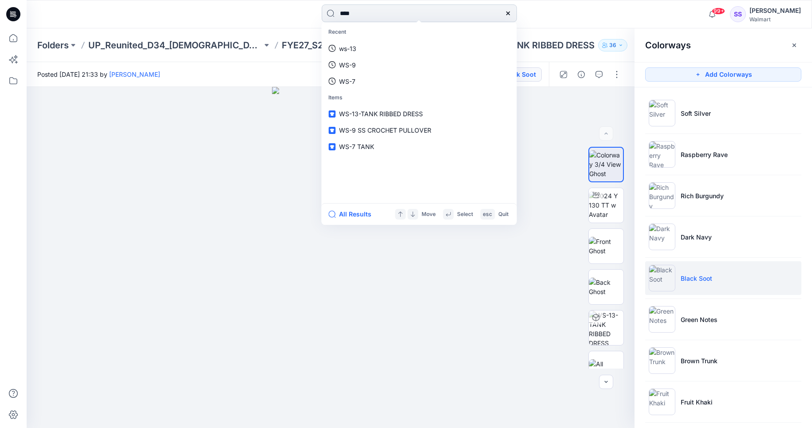
type input "*****"
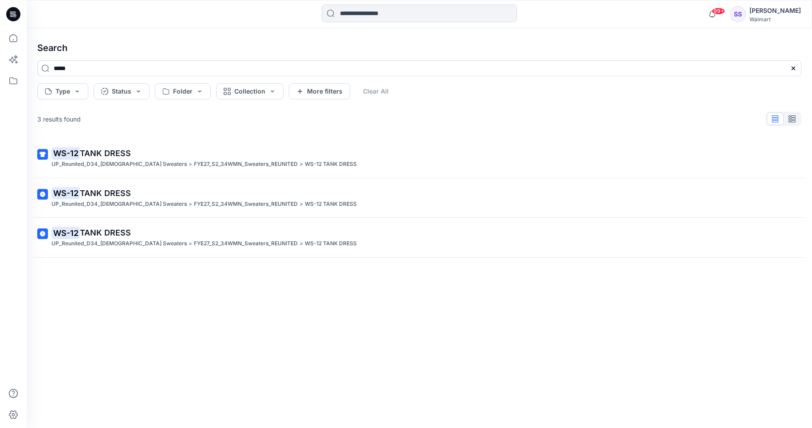
click at [146, 157] on p "WS-12 TANK DRESS" at bounding box center [418, 153] width 734 height 12
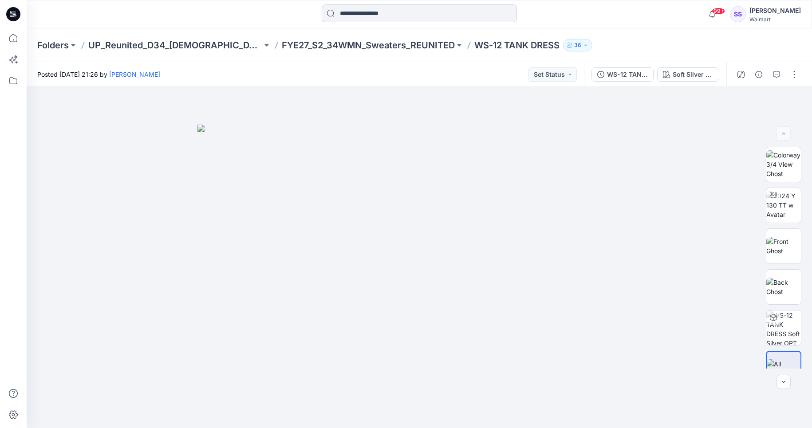
click at [360, 16] on input at bounding box center [419, 13] width 195 height 18
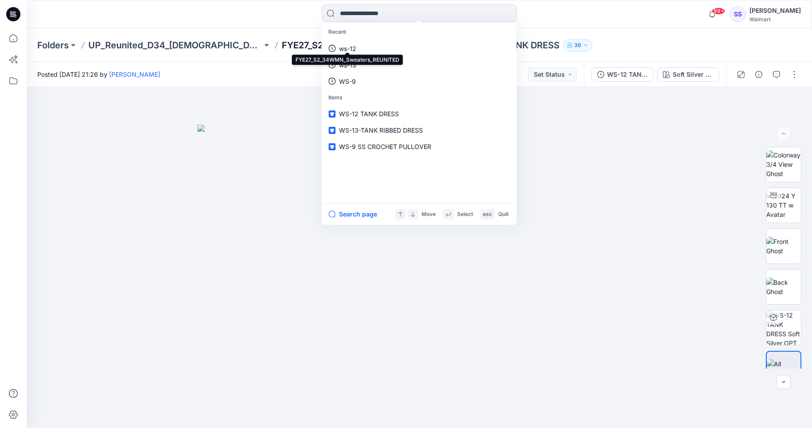
click at [295, 47] on p "FYE27_S2_34WMN_Sweaters_REUNITED" at bounding box center [368, 45] width 173 height 12
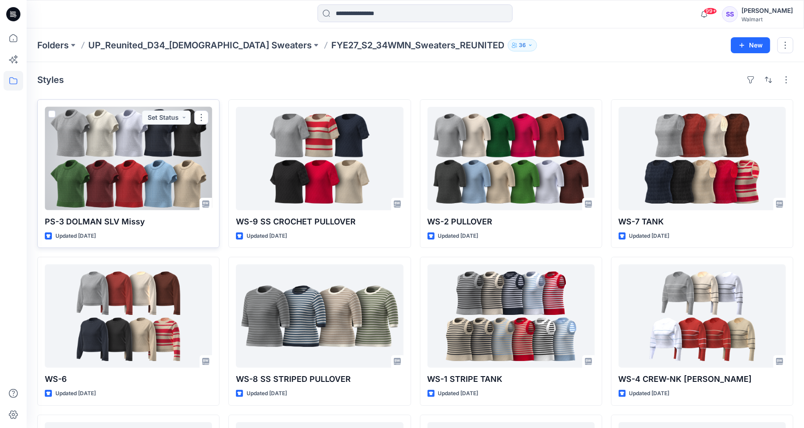
click at [107, 172] on div at bounding box center [128, 158] width 167 height 103
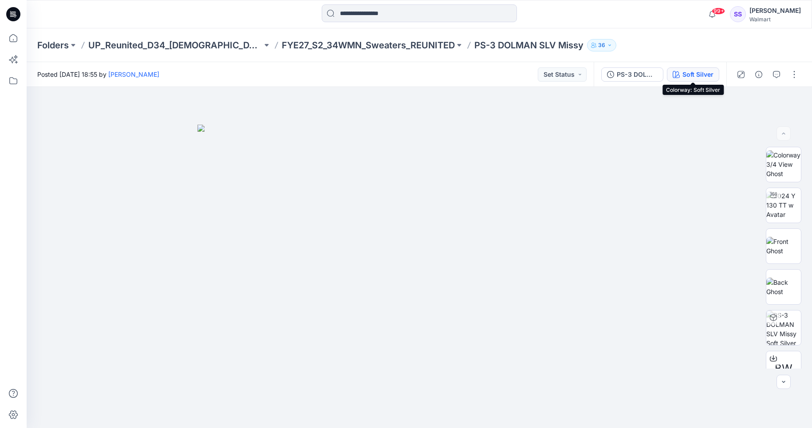
click at [682, 68] on button "Soft Silver" at bounding box center [693, 74] width 52 height 14
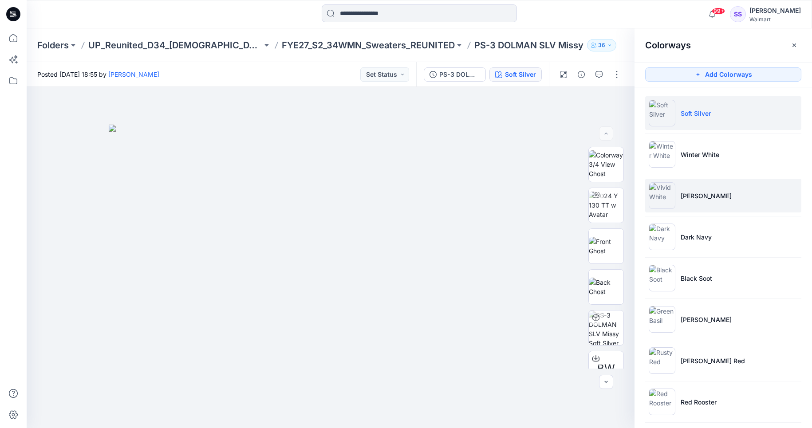
click at [703, 193] on p "[PERSON_NAME]" at bounding box center [706, 195] width 51 height 9
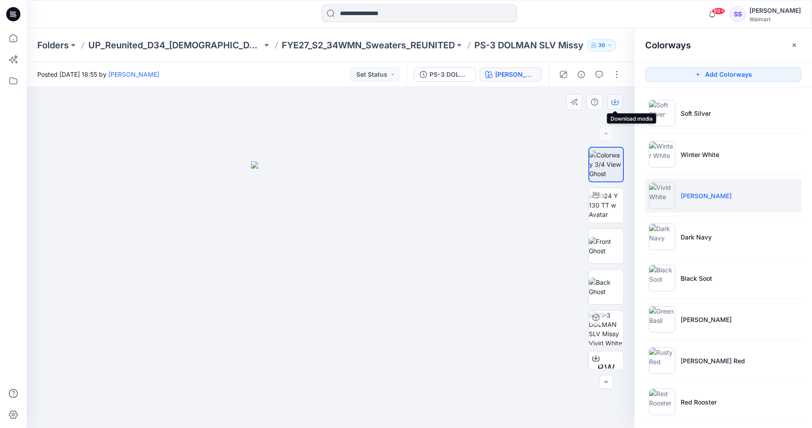
click at [616, 101] on icon "button" at bounding box center [614, 101] width 7 height 7
